Goal: Check status

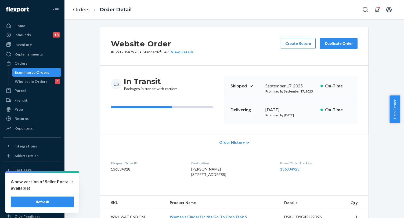
click at [30, 64] on div "Orders" at bounding box center [32, 64] width 57 height 8
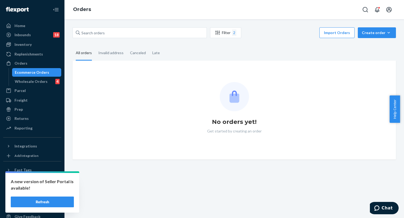
click at [50, 201] on button "Refresh" at bounding box center [42, 202] width 63 height 11
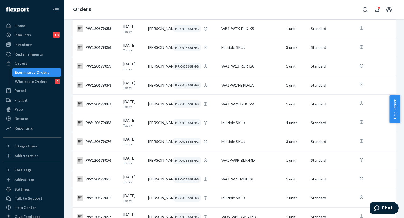
scroll to position [430, 0]
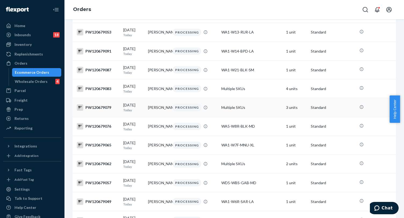
click at [230, 117] on td "Multiple SKUs" at bounding box center [251, 107] width 65 height 19
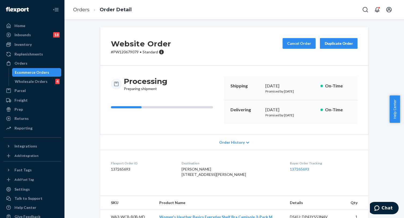
click at [133, 53] on p "# PW120679079 • Standard" at bounding box center [141, 51] width 60 height 5
copy p "PW120679079"
